Goal: Information Seeking & Learning: Learn about a topic

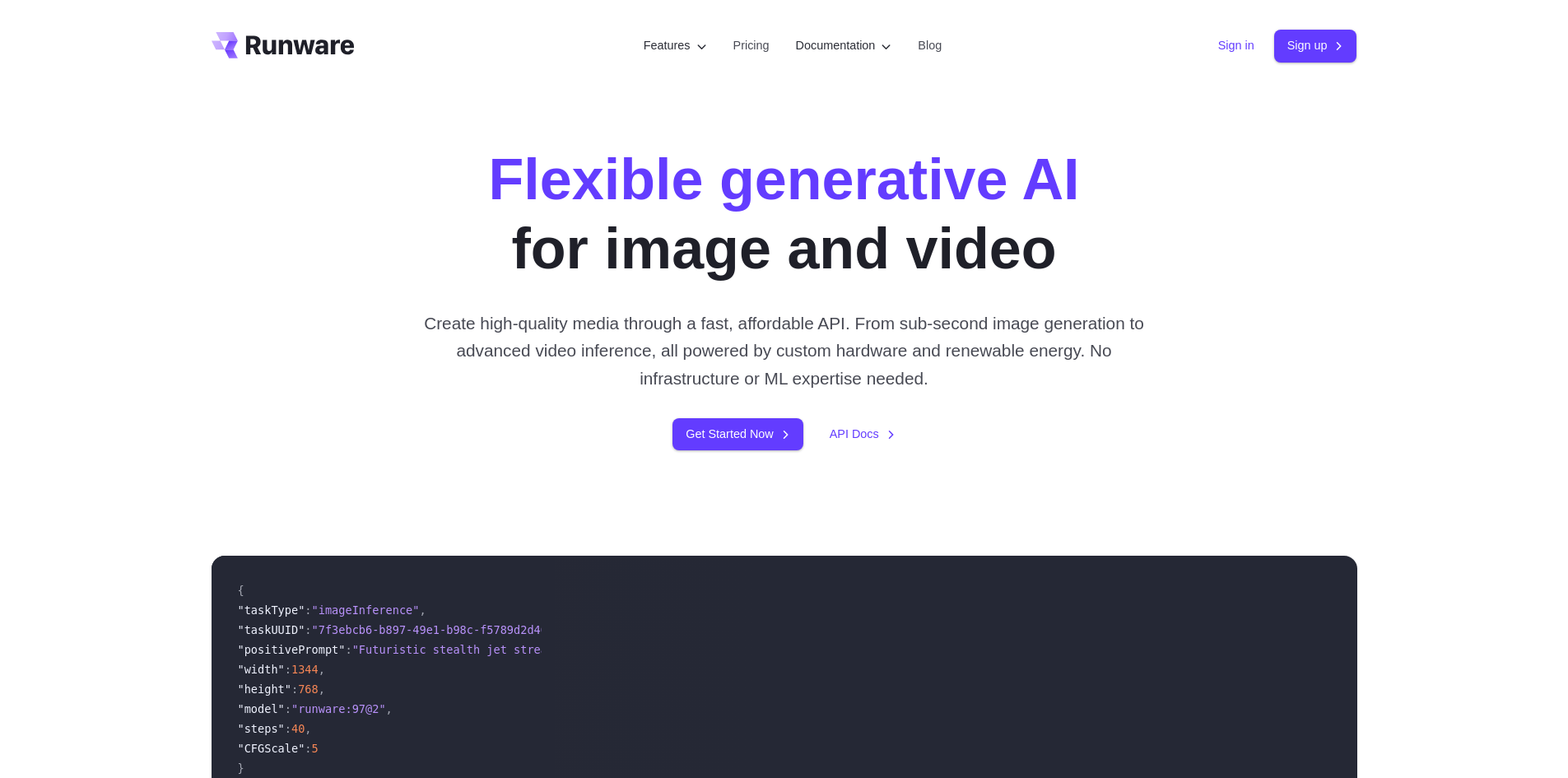
click at [1221, 49] on link "Sign in" at bounding box center [1237, 46] width 36 height 19
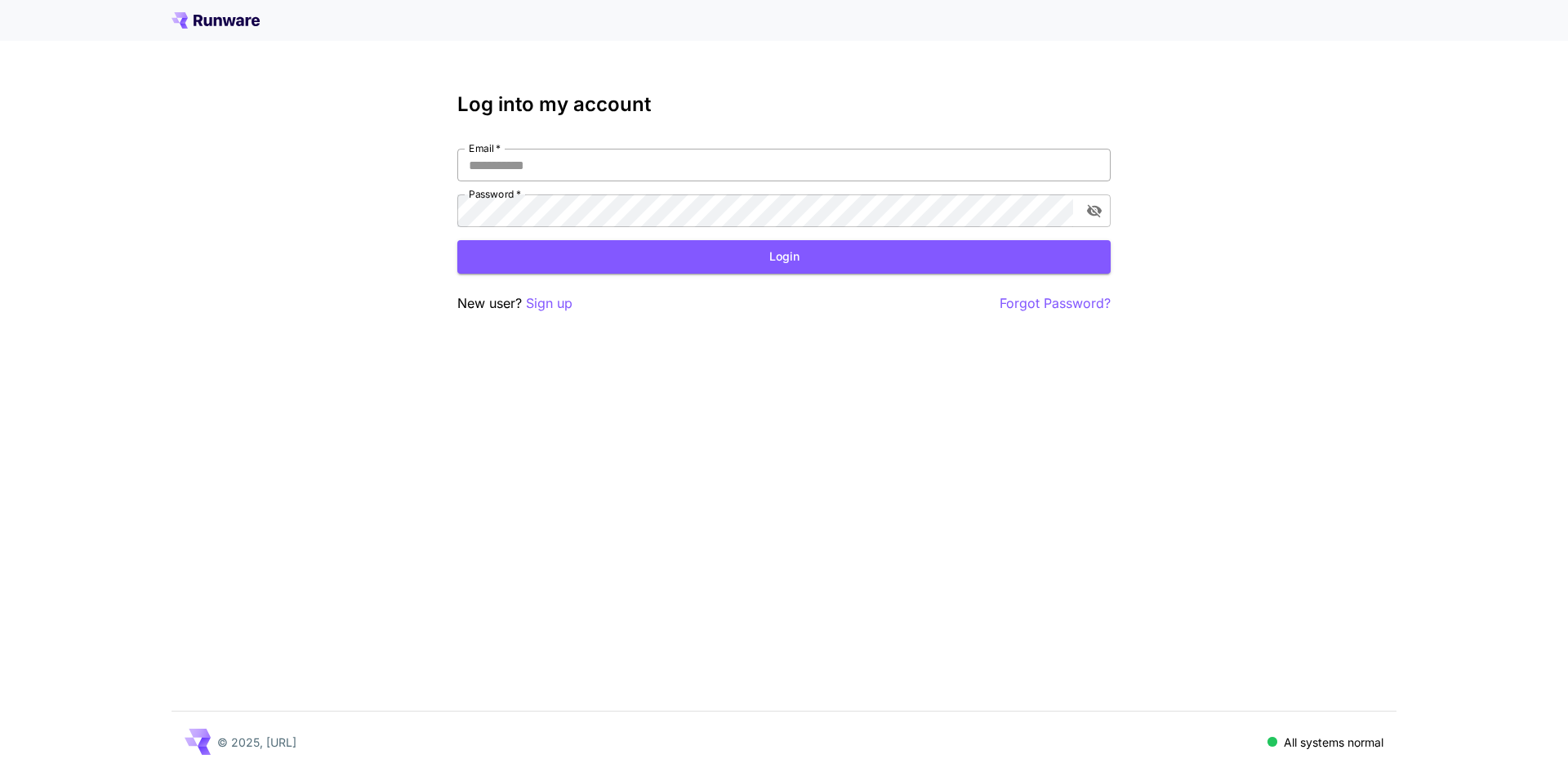
drag, startPoint x: 0, startPoint y: 0, endPoint x: 860, endPoint y: 161, distance: 874.9
click at [863, 158] on input "Email   *" at bounding box center [784, 165] width 653 height 32
type input "**********"
click button "Login" at bounding box center [784, 256] width 653 height 33
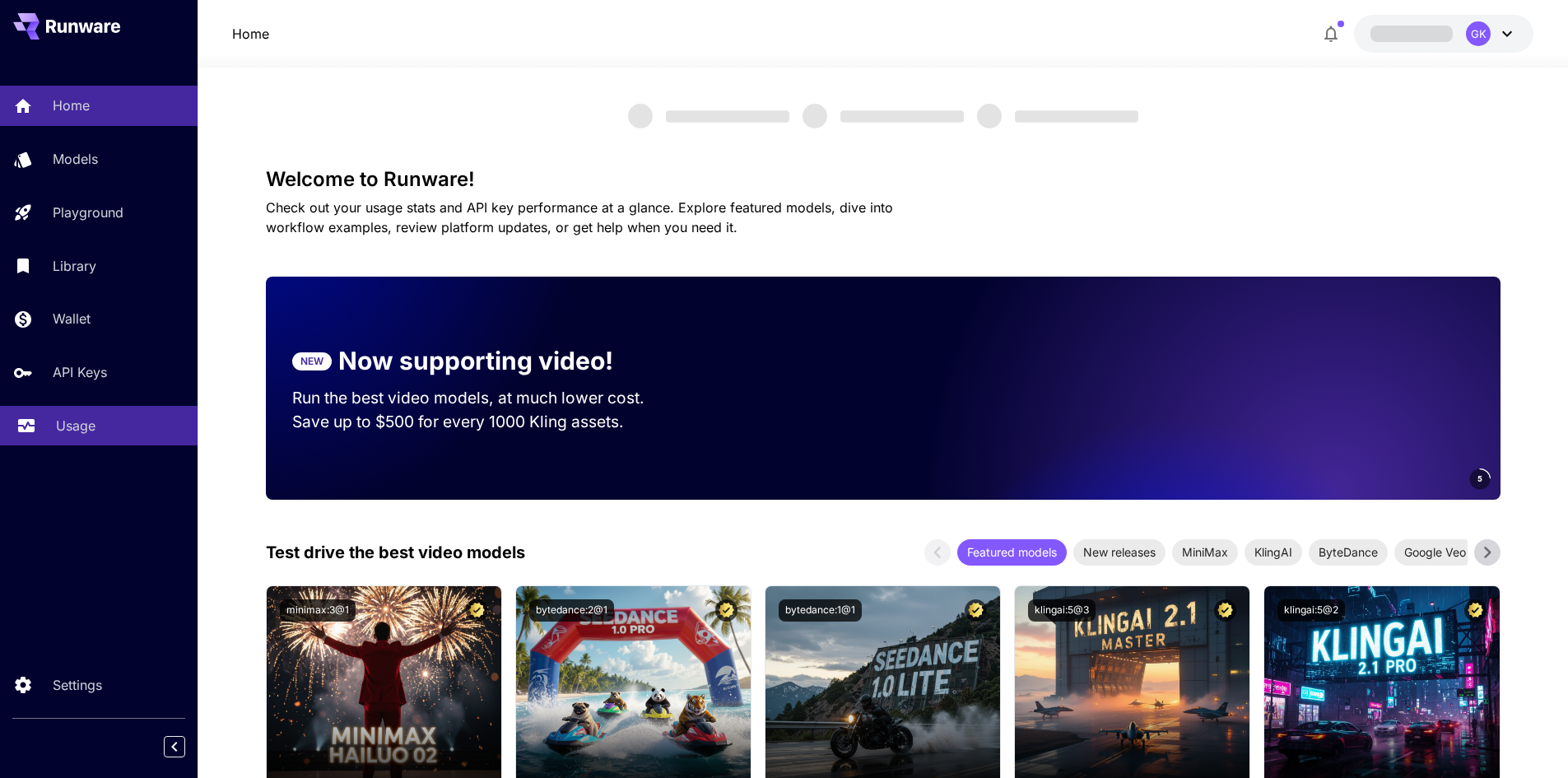
click at [100, 413] on link "Usage" at bounding box center [99, 426] width 198 height 40
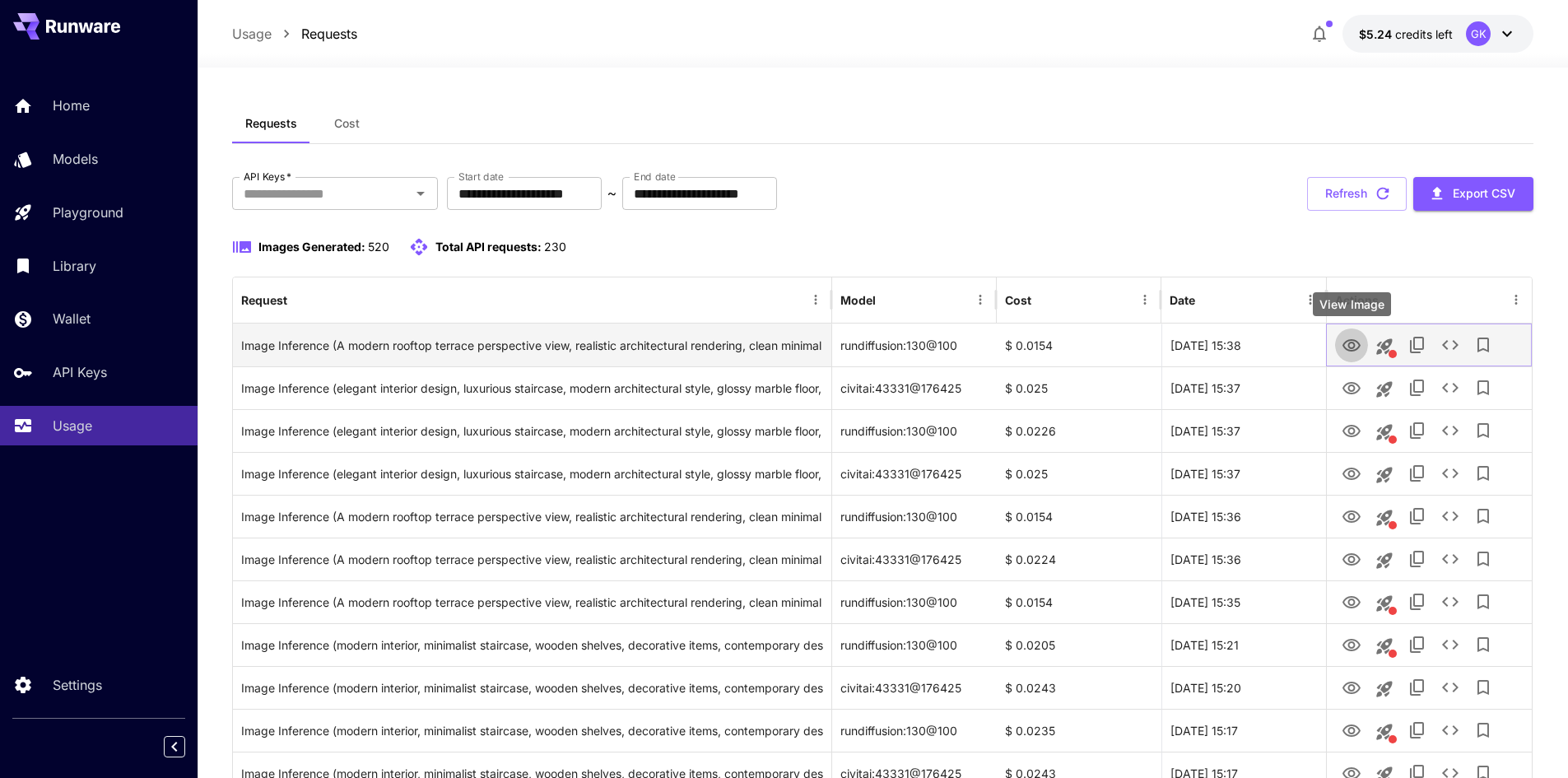
click at [1350, 350] on icon "View Image" at bounding box center [1351, 344] width 18 height 12
click at [1354, 346] on icon "View Image" at bounding box center [1351, 344] width 18 height 12
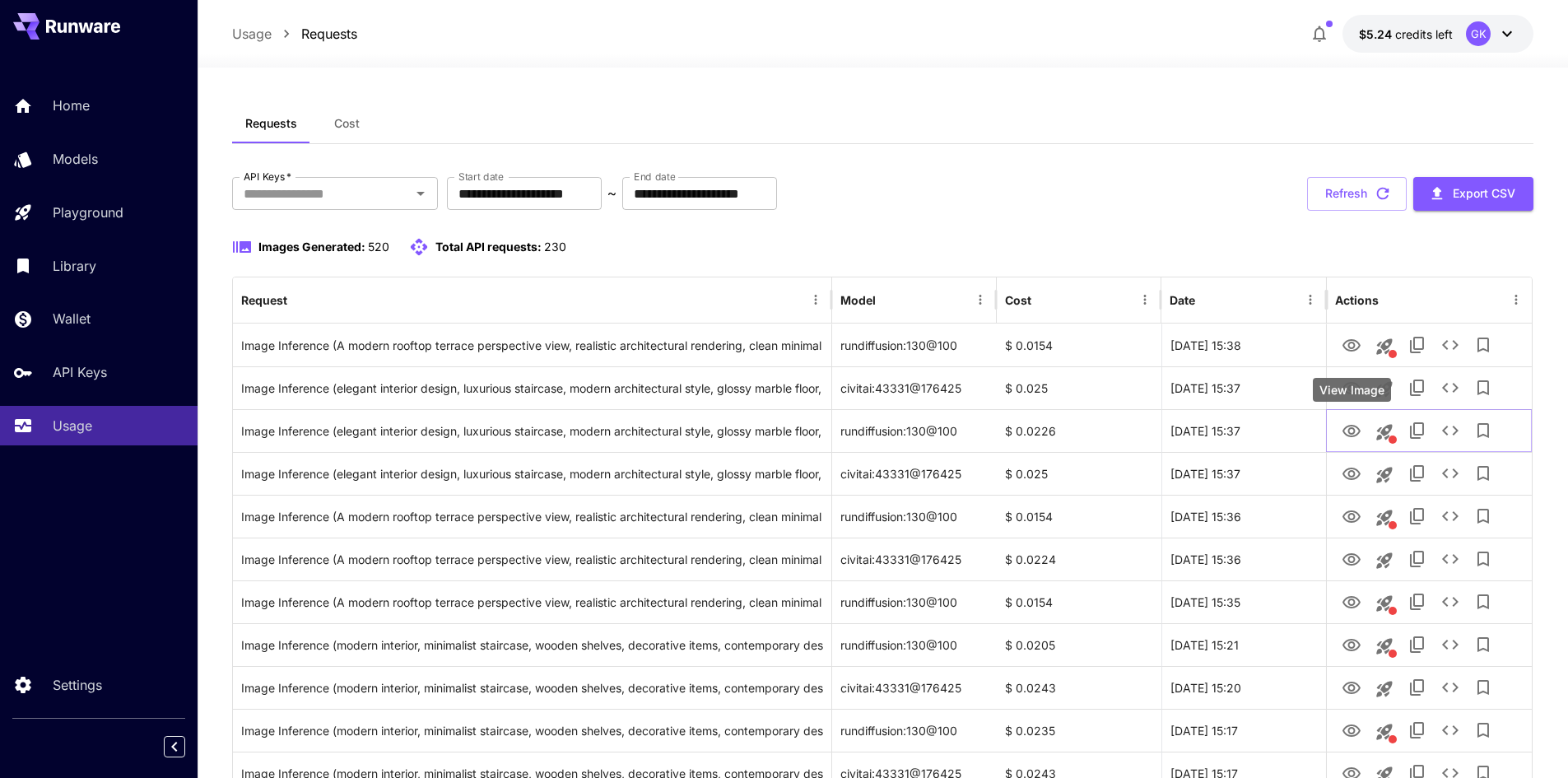
click at [1355, 385] on div "View Image" at bounding box center [1351, 389] width 78 height 24
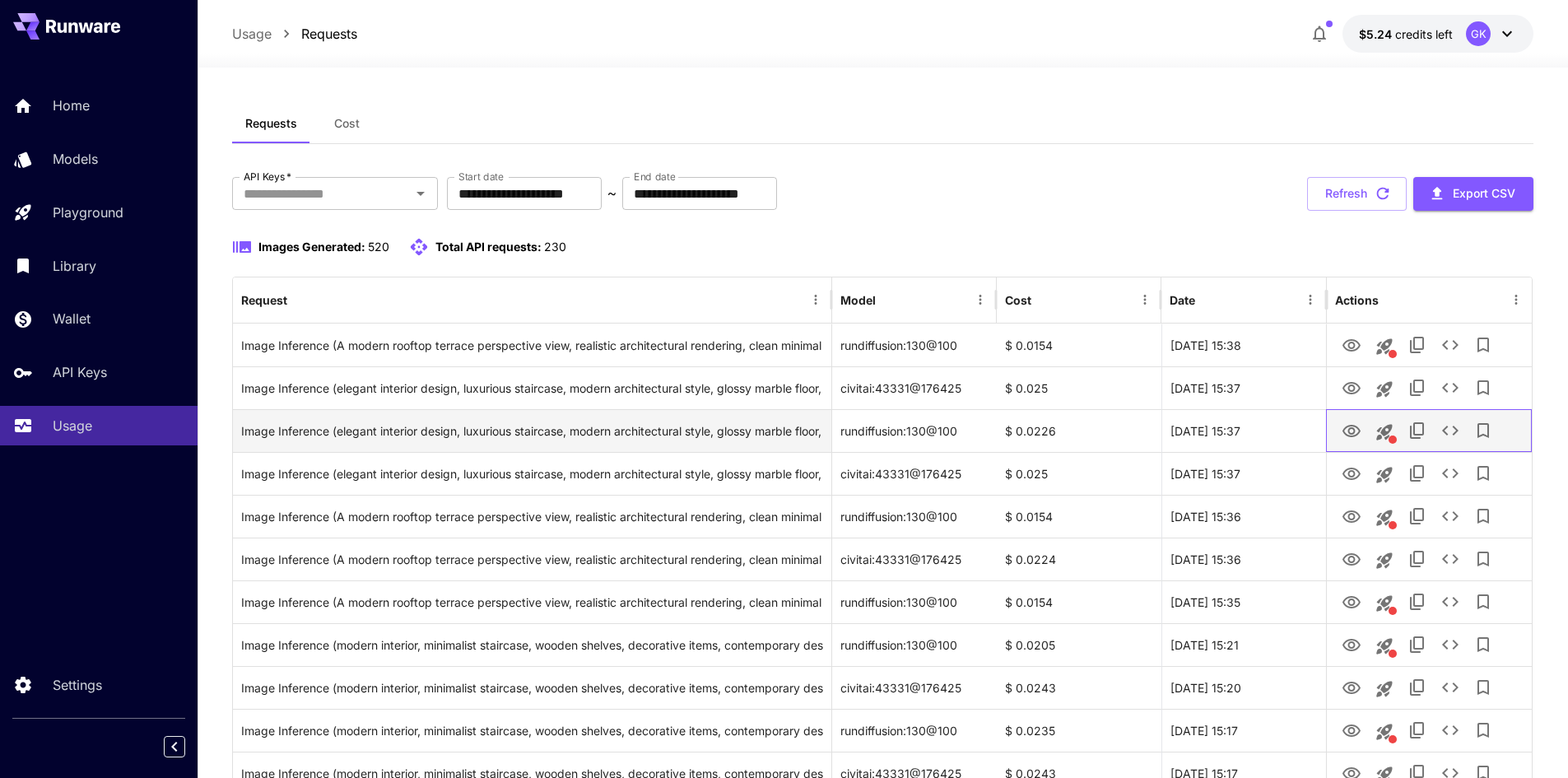
click at [1362, 445] on div at bounding box center [1429, 431] width 188 height 42
click at [1355, 437] on icon "View Image" at bounding box center [1351, 431] width 20 height 20
click at [1345, 425] on icon "View Image" at bounding box center [1351, 431] width 20 height 20
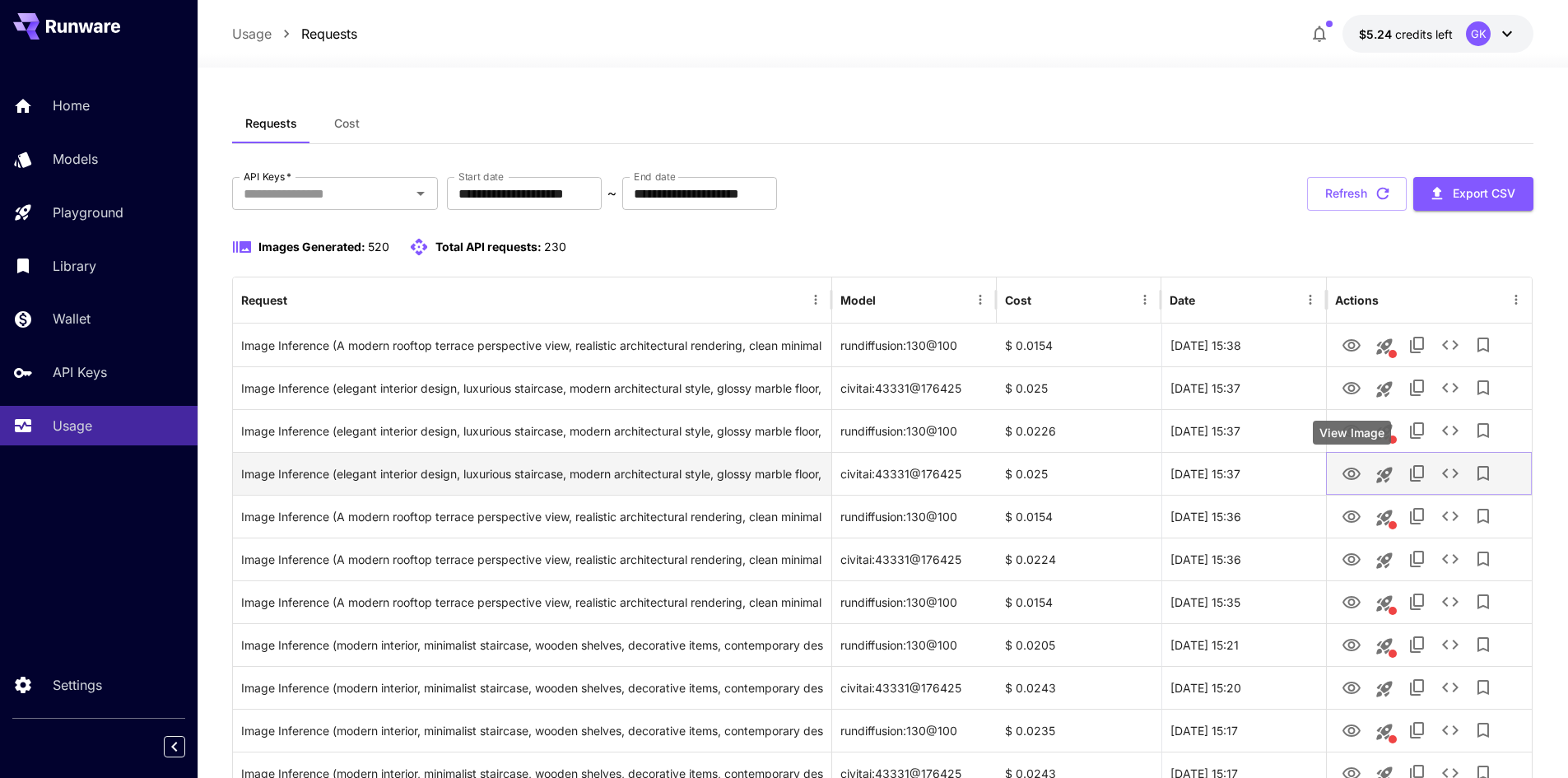
click at [1364, 470] on button "View Image" at bounding box center [1351, 472] width 33 height 34
click at [1352, 470] on icon "View Image" at bounding box center [1351, 473] width 18 height 12
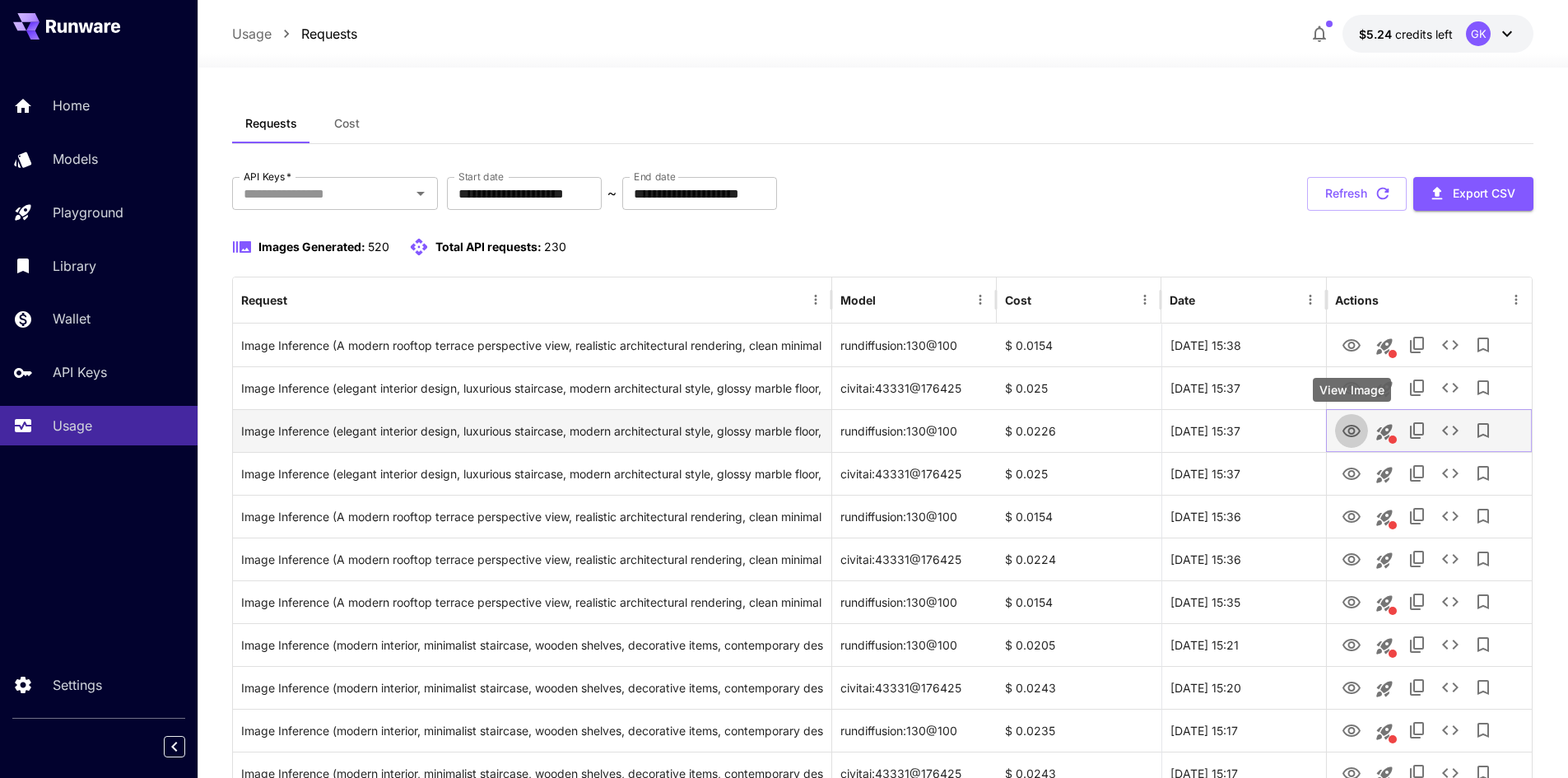
click at [1355, 428] on icon "View Image" at bounding box center [1351, 431] width 20 height 20
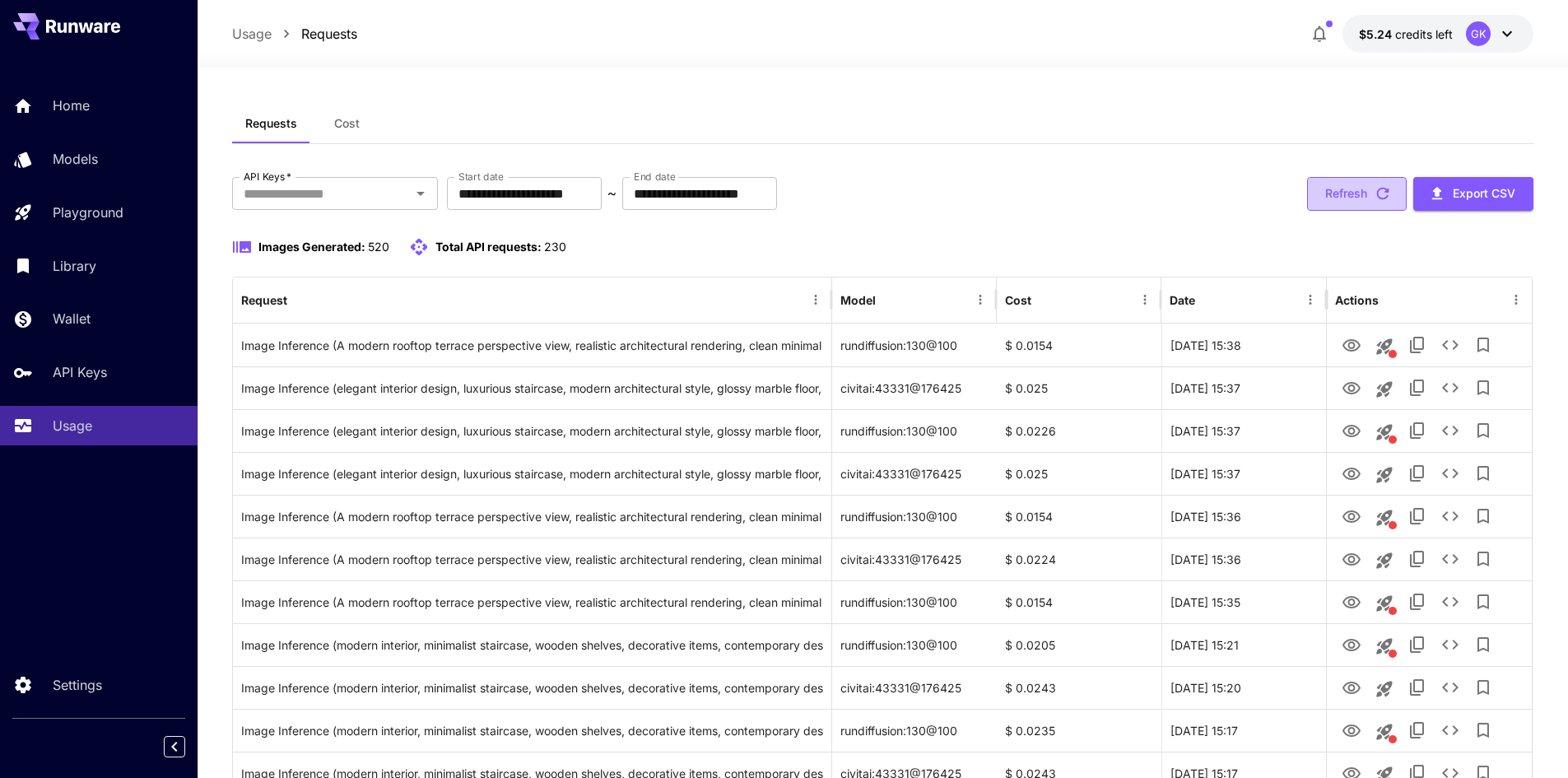
click at [1364, 194] on button "Refresh" at bounding box center [1357, 193] width 100 height 34
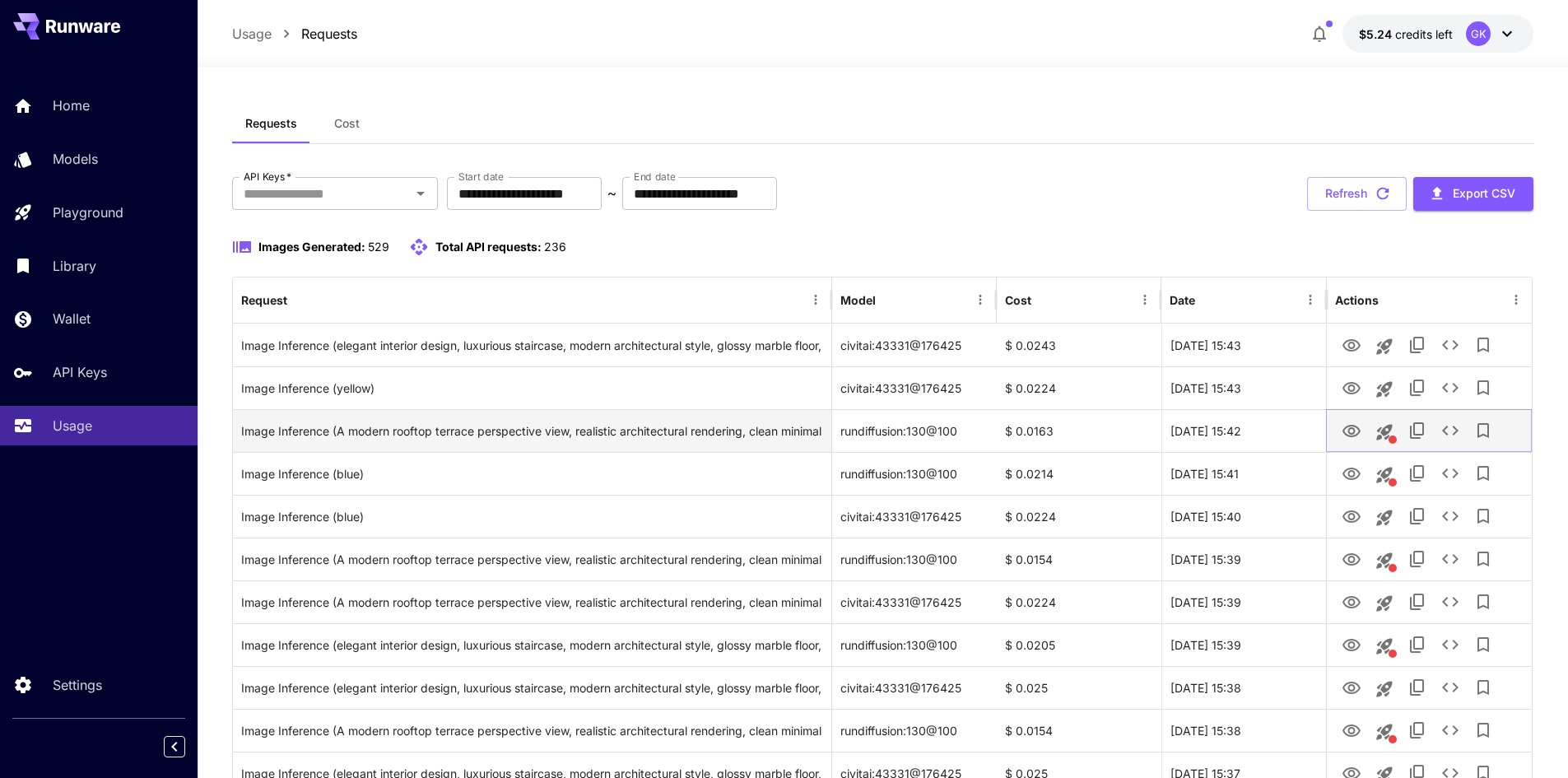
click at [1357, 429] on icon "View Image" at bounding box center [1351, 431] width 20 height 20
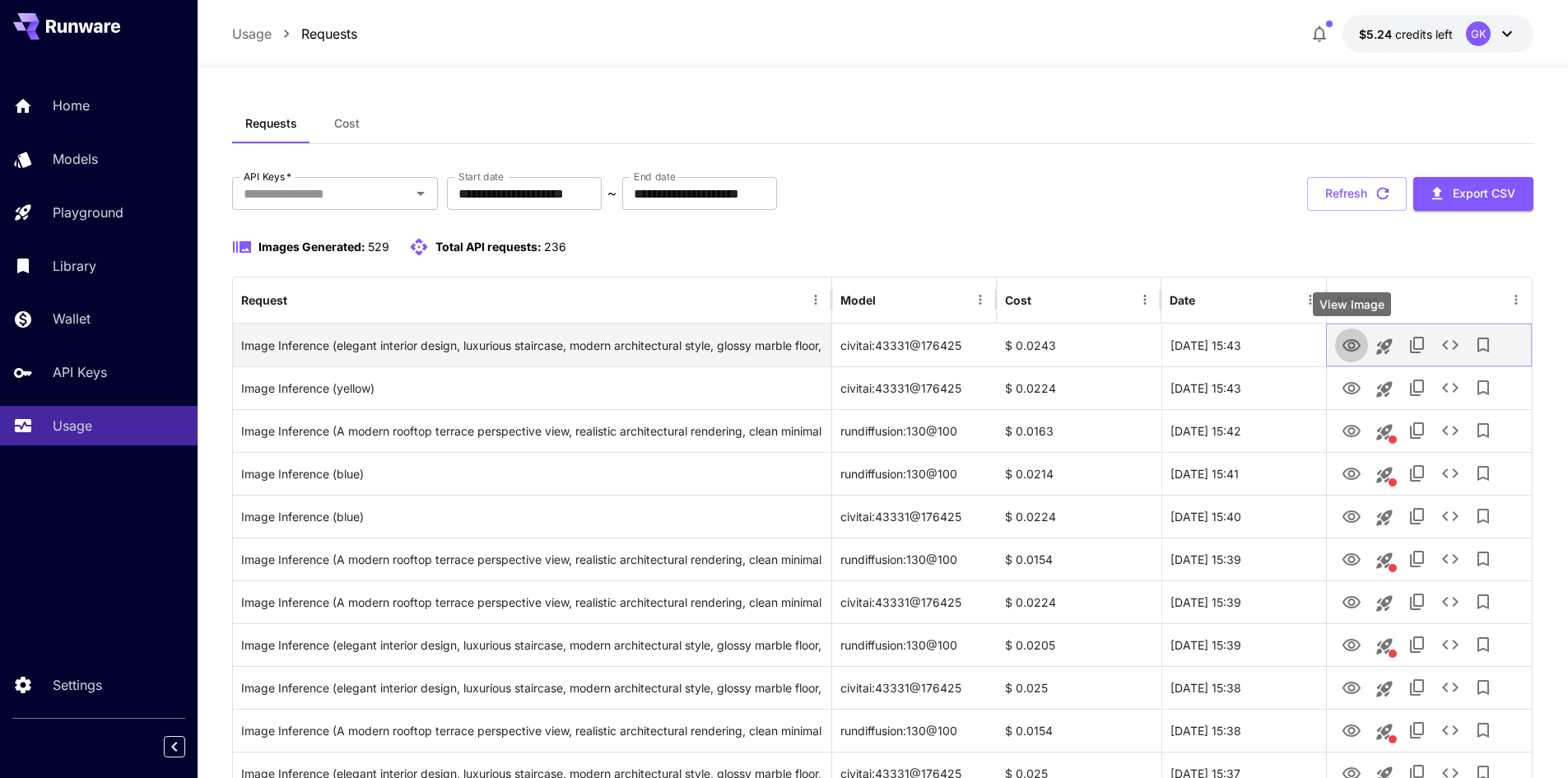
click at [1351, 344] on icon "View Image" at bounding box center [1351, 345] width 20 height 20
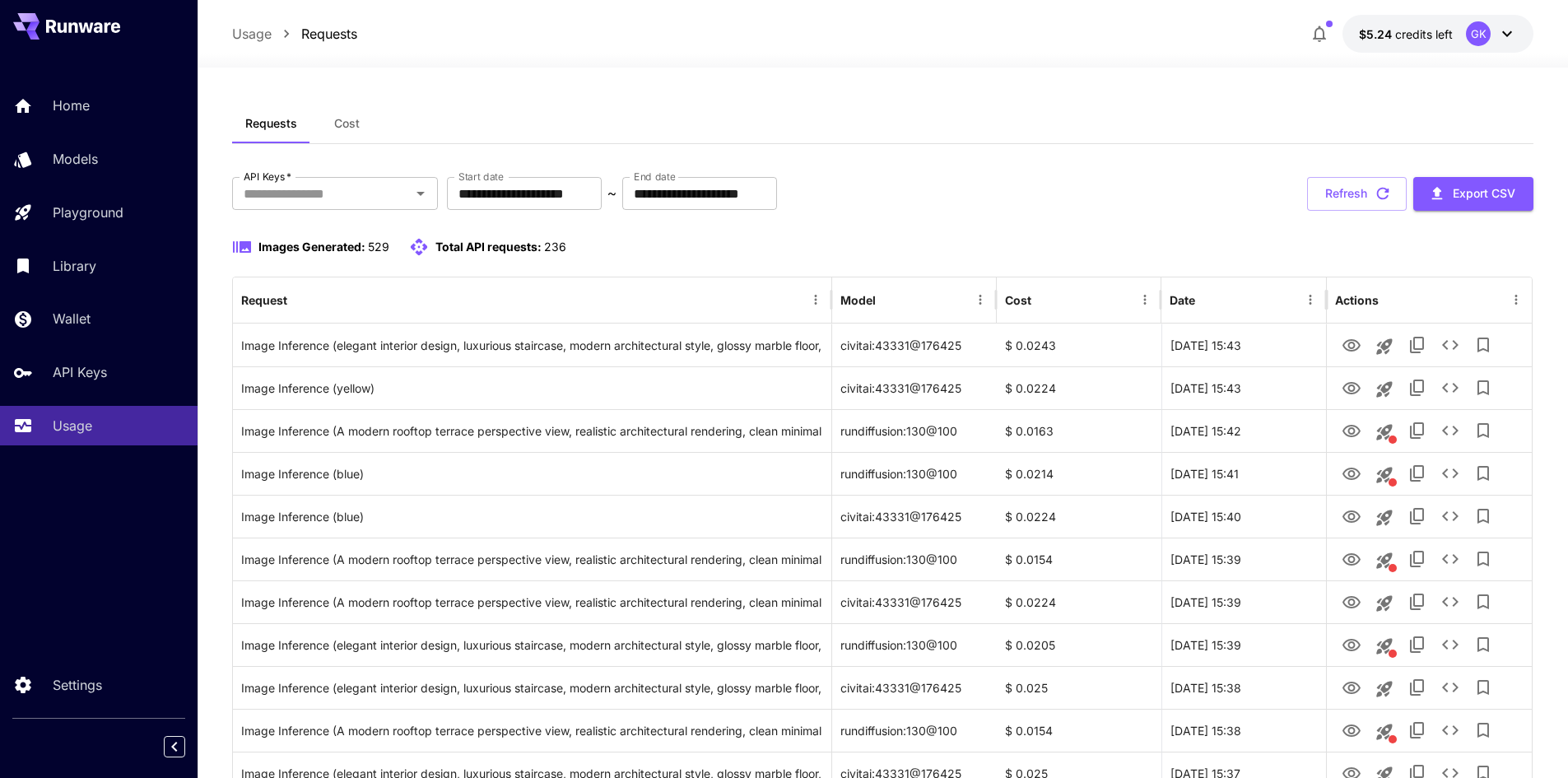
click at [1103, 179] on div "**********" at bounding box center [883, 193] width 1302 height 34
